Goal: Leave review/rating: Share an evaluation or opinion about a product, service, or content

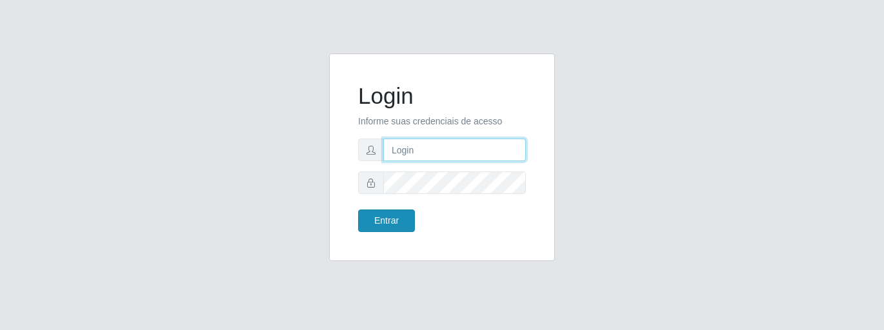
type input "caio@B1"
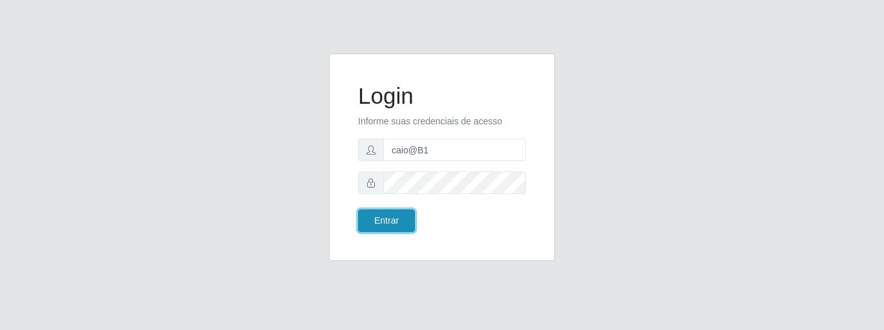
click at [364, 219] on button "Entrar" at bounding box center [386, 221] width 57 height 23
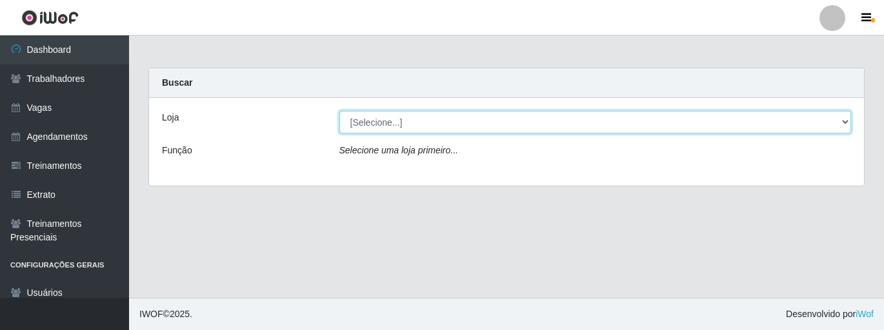
click at [380, 121] on select "[Selecione...] Bemais Supermercados - B1 [GEOGRAPHIC_DATA]" at bounding box center [595, 122] width 512 height 23
select select "403"
click at [339, 111] on select "[Selecione...] Bemais Supermercados - B1 [GEOGRAPHIC_DATA]" at bounding box center [595, 122] width 512 height 23
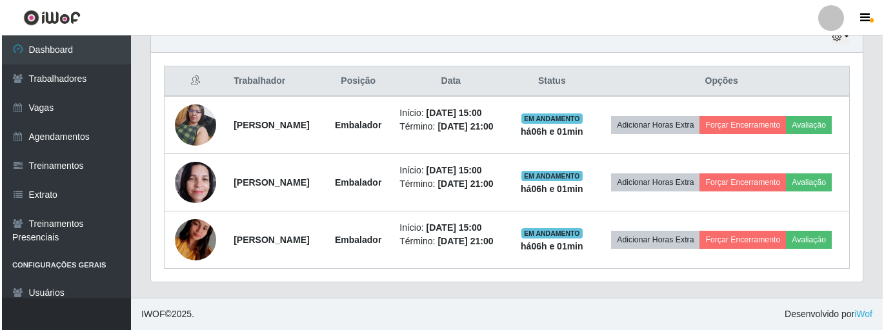
scroll to position [498, 0]
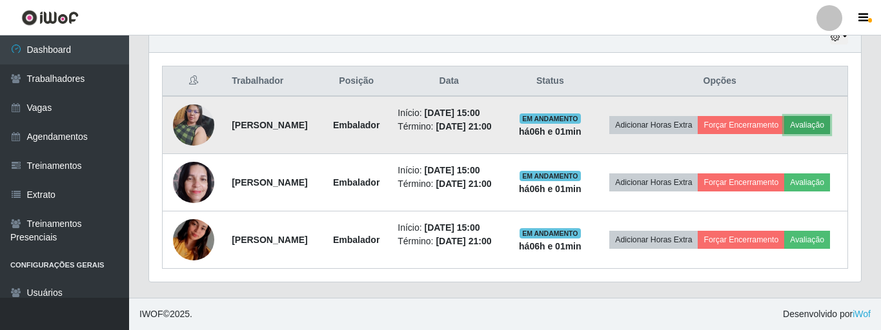
click at [784, 116] on button "Avaliação" at bounding box center [807, 125] width 46 height 18
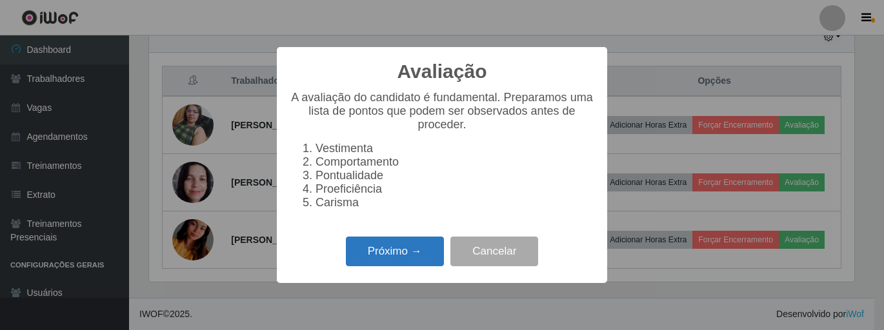
click at [390, 262] on button "Próximo →" at bounding box center [395, 252] width 98 height 30
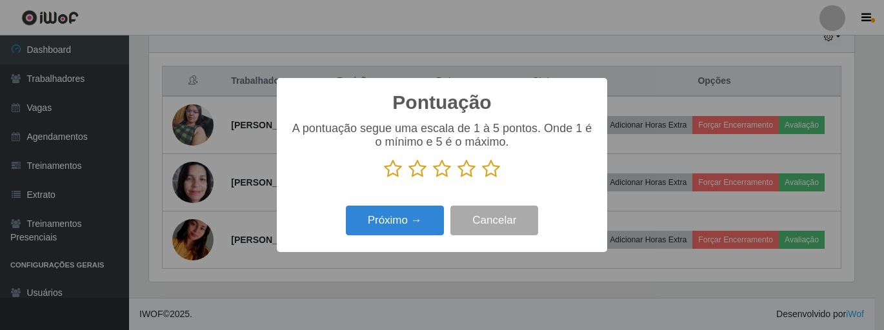
drag, startPoint x: 493, startPoint y: 166, endPoint x: 446, endPoint y: 194, distance: 54.3
click at [491, 170] on icon at bounding box center [491, 168] width 18 height 19
click at [482, 179] on input "radio" at bounding box center [482, 179] width 0 height 0
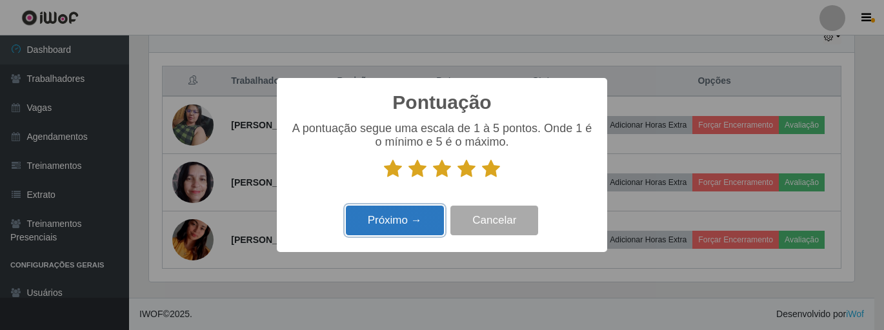
click at [387, 214] on button "Próximo →" at bounding box center [395, 221] width 98 height 30
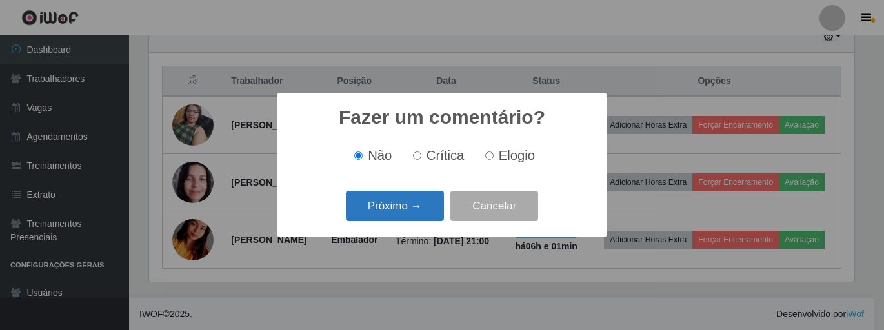
click at [392, 210] on button "Próximo →" at bounding box center [395, 206] width 98 height 30
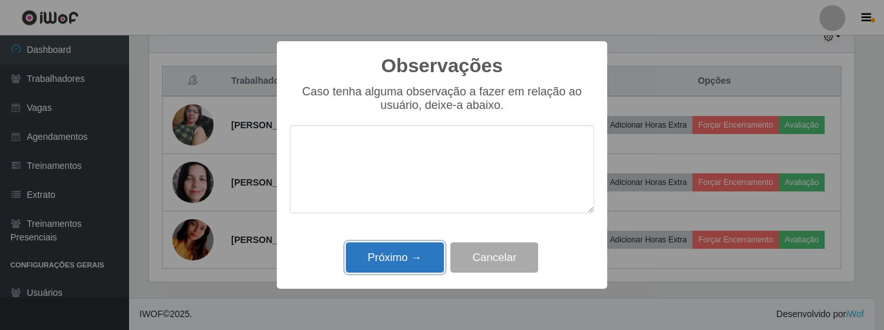
click at [386, 249] on button "Próximo →" at bounding box center [395, 258] width 98 height 30
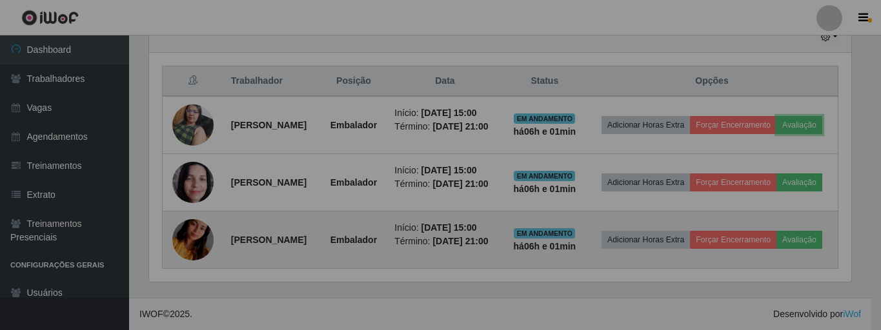
scroll to position [268, 712]
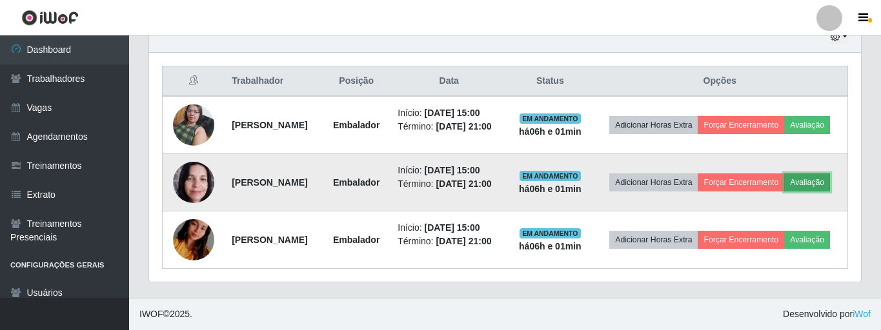
click at [784, 179] on button "Avaliação" at bounding box center [807, 183] width 46 height 18
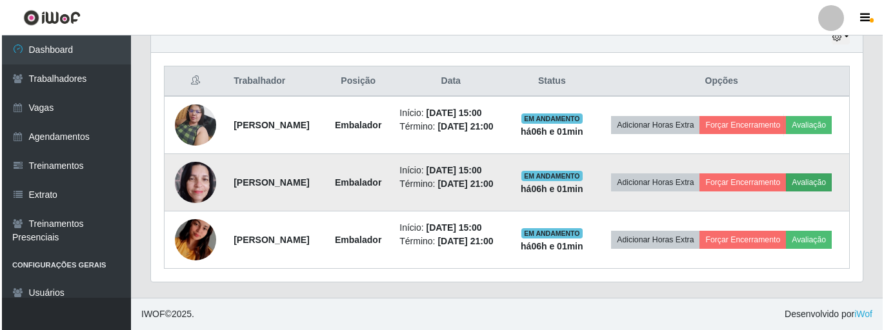
scroll to position [268, 705]
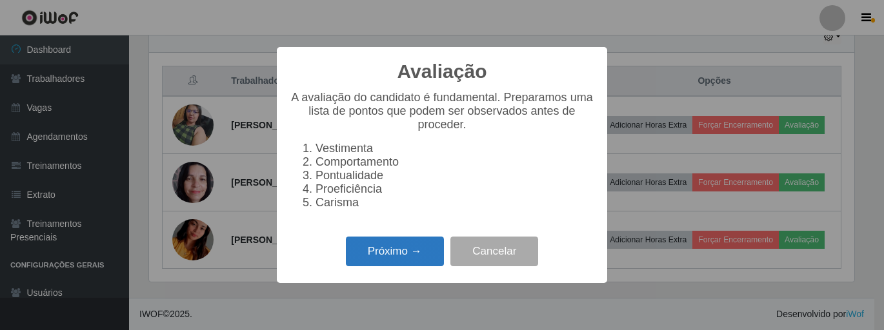
click at [394, 254] on button "Próximo →" at bounding box center [395, 252] width 98 height 30
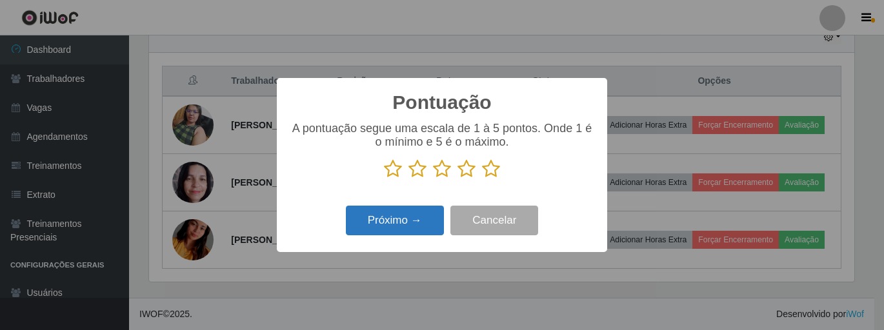
scroll to position [644928, 644491]
click at [488, 170] on icon at bounding box center [491, 168] width 18 height 19
click at [482, 179] on input "radio" at bounding box center [482, 179] width 0 height 0
click at [410, 209] on button "Próximo →" at bounding box center [395, 221] width 98 height 30
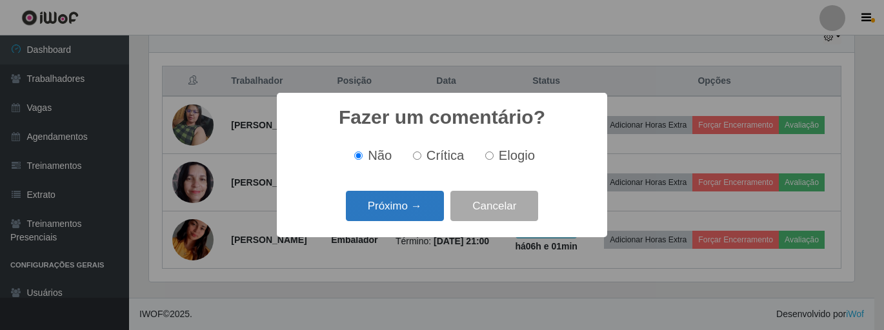
click at [410, 212] on button "Próximo →" at bounding box center [395, 206] width 98 height 30
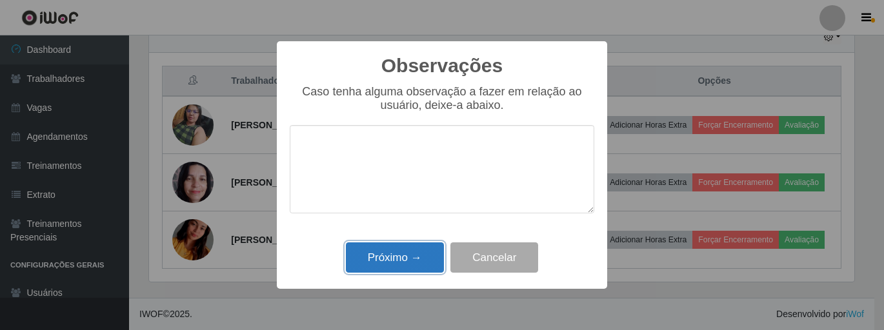
click at [396, 258] on button "Próximo →" at bounding box center [395, 258] width 98 height 30
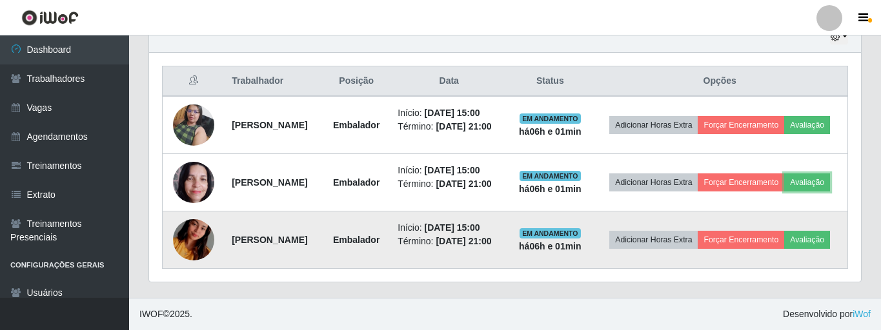
scroll to position [268, 712]
click at [784, 245] on button "Avaliação" at bounding box center [807, 240] width 46 height 18
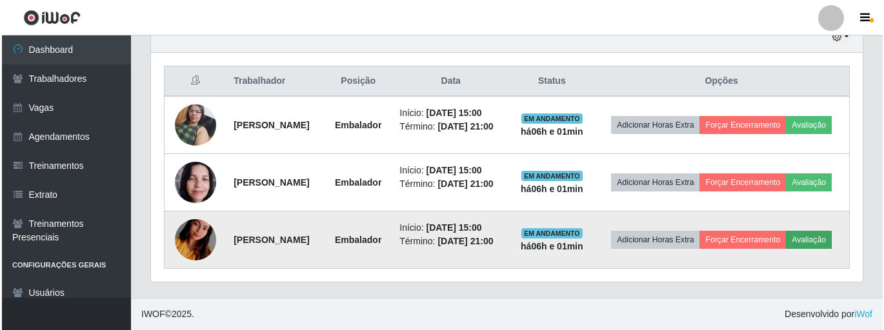
scroll to position [268, 705]
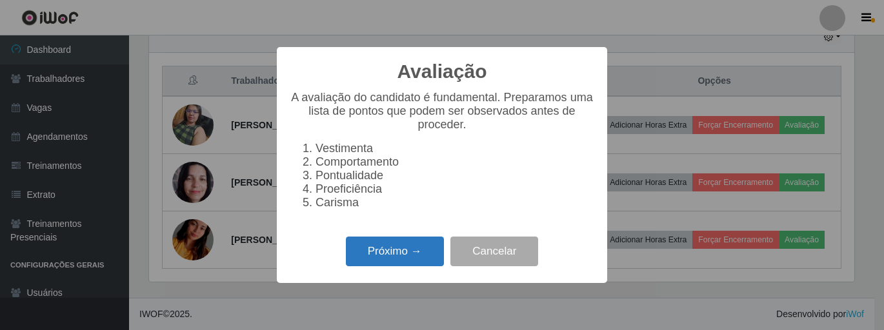
click at [404, 257] on button "Próximo →" at bounding box center [395, 252] width 98 height 30
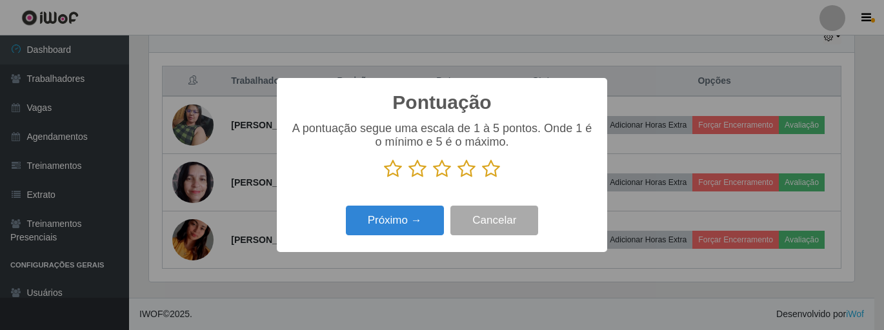
click at [488, 174] on icon at bounding box center [491, 168] width 18 height 19
click at [482, 179] on input "radio" at bounding box center [482, 179] width 0 height 0
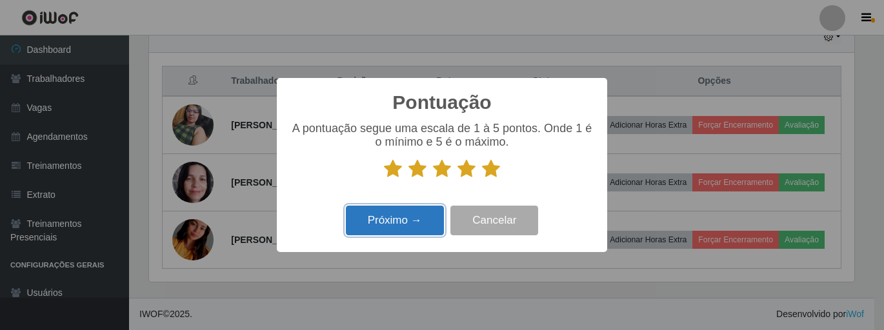
click at [435, 210] on button "Próximo →" at bounding box center [395, 221] width 98 height 30
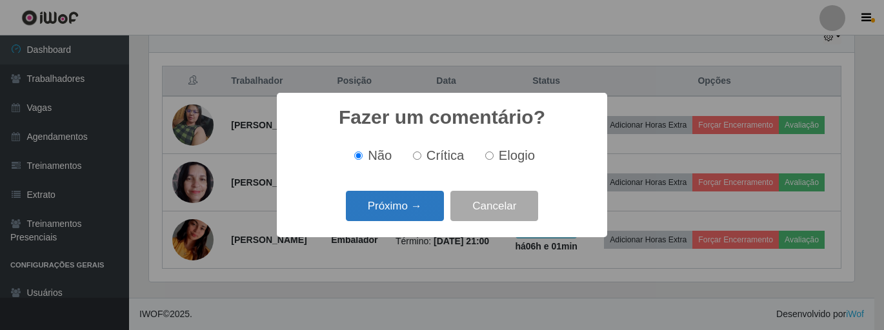
click at [429, 201] on button "Próximo →" at bounding box center [395, 206] width 98 height 30
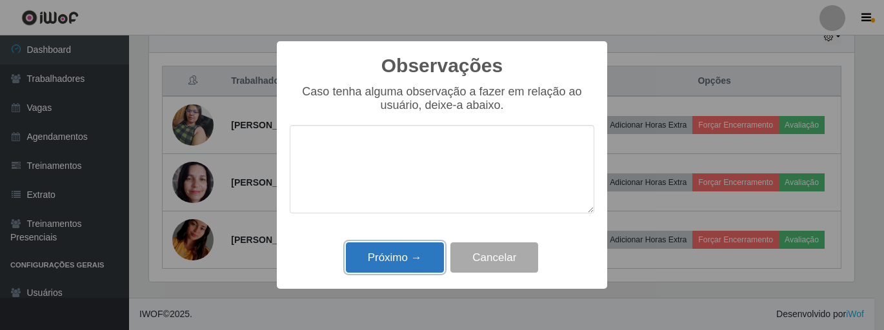
click at [416, 255] on button "Próximo →" at bounding box center [395, 258] width 98 height 30
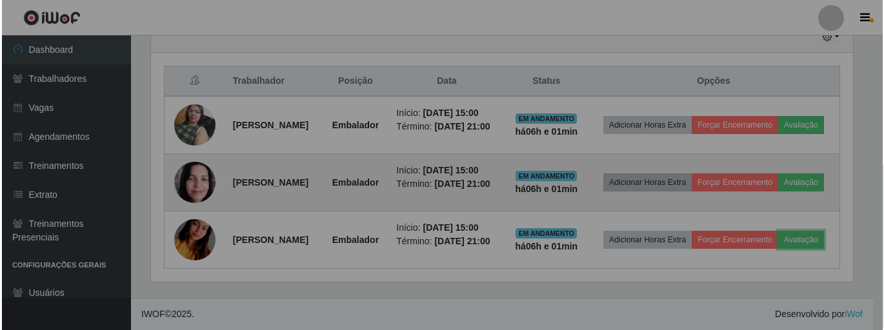
scroll to position [268, 712]
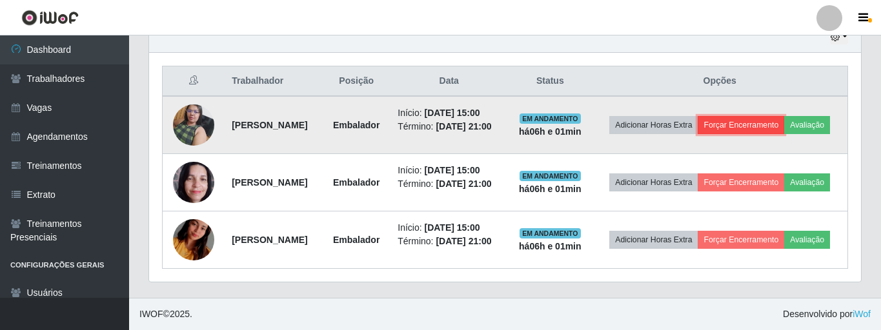
click at [784, 116] on button "Forçar Encerramento" at bounding box center [740, 125] width 86 height 18
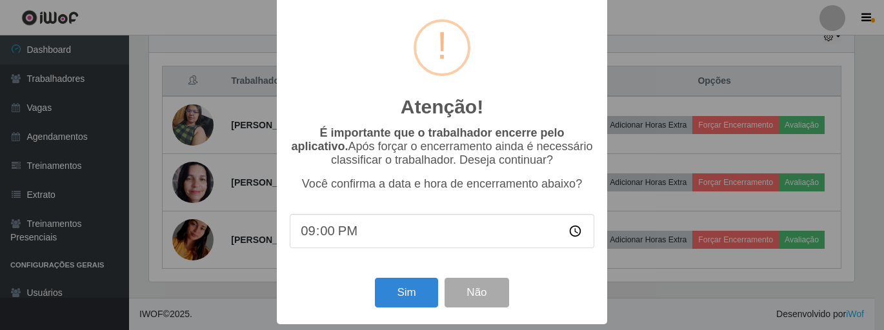
scroll to position [20, 0]
click at [397, 285] on button "Sim" at bounding box center [406, 293] width 63 height 30
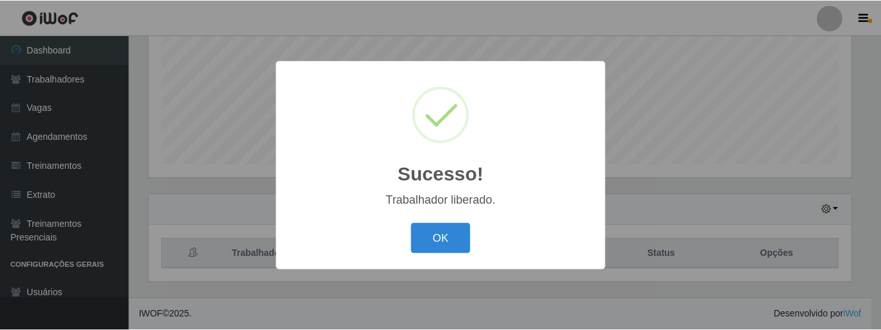
scroll to position [268, 705]
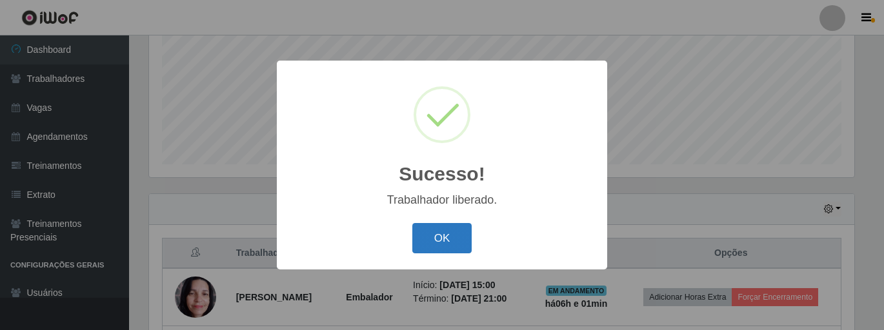
click at [444, 239] on button "OK" at bounding box center [442, 238] width 60 height 30
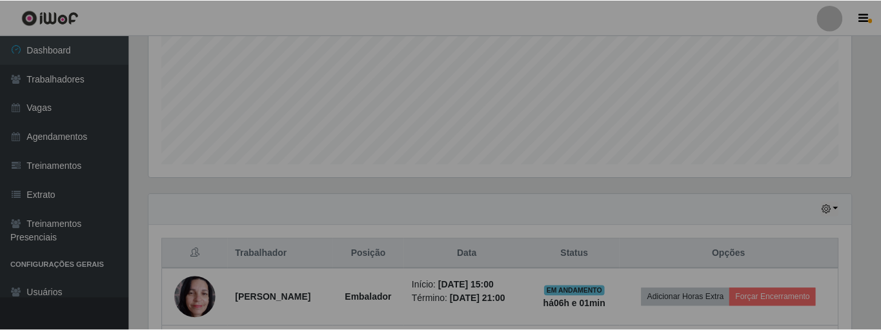
scroll to position [0, 0]
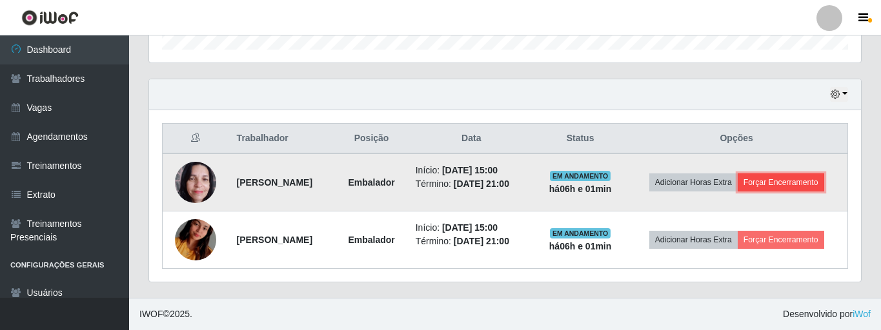
click at [788, 185] on button "Forçar Encerramento" at bounding box center [780, 183] width 86 height 18
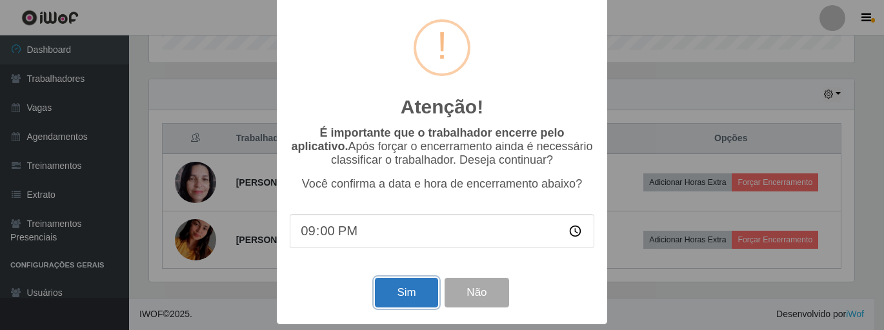
click at [411, 283] on button "Sim" at bounding box center [406, 293] width 63 height 30
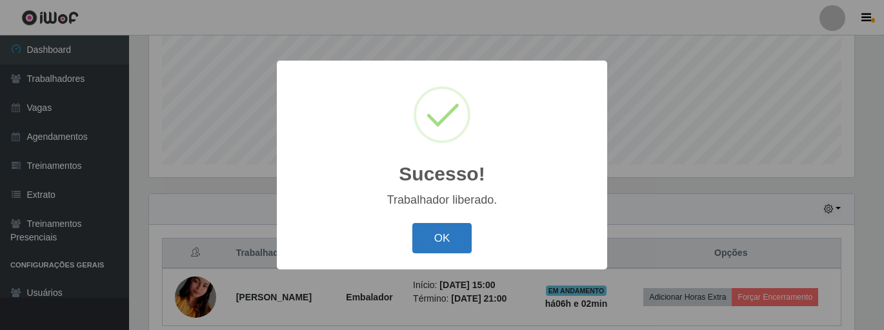
click at [442, 235] on button "OK" at bounding box center [442, 238] width 60 height 30
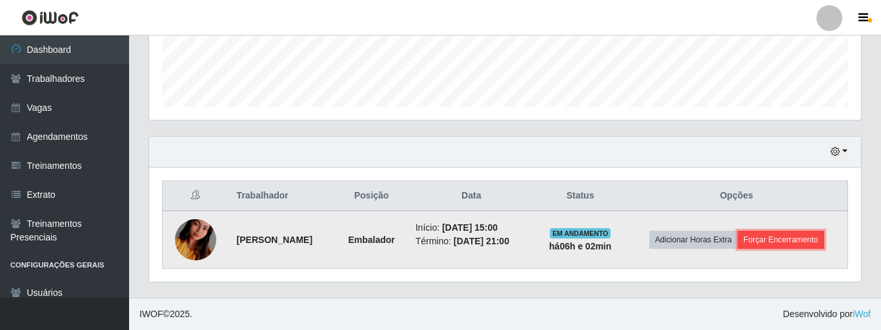
click at [777, 238] on button "Forçar Encerramento" at bounding box center [780, 240] width 86 height 18
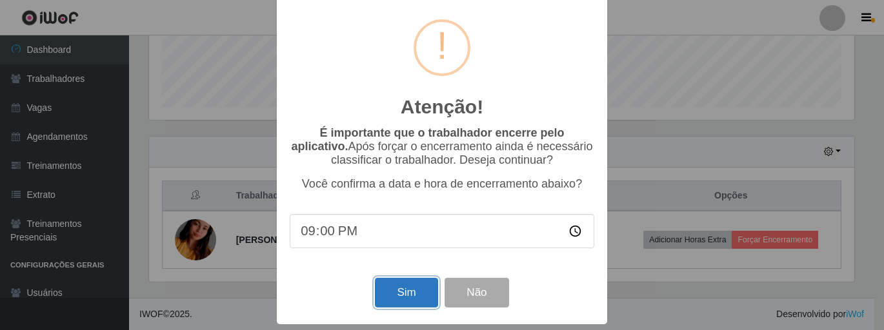
click at [397, 281] on button "Sim" at bounding box center [406, 293] width 63 height 30
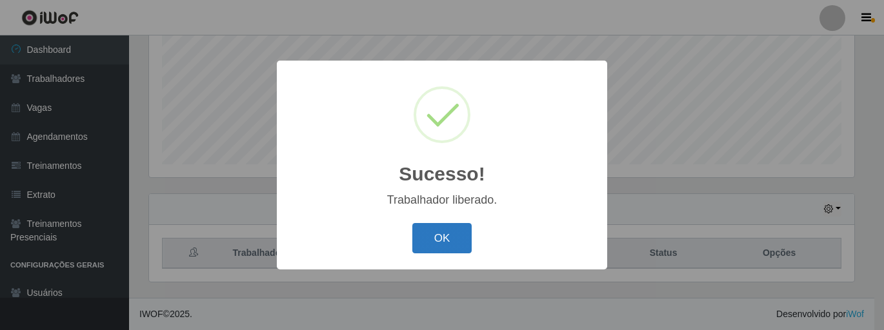
click at [433, 237] on button "OK" at bounding box center [442, 238] width 60 height 30
